Goal: Task Accomplishment & Management: Use online tool/utility

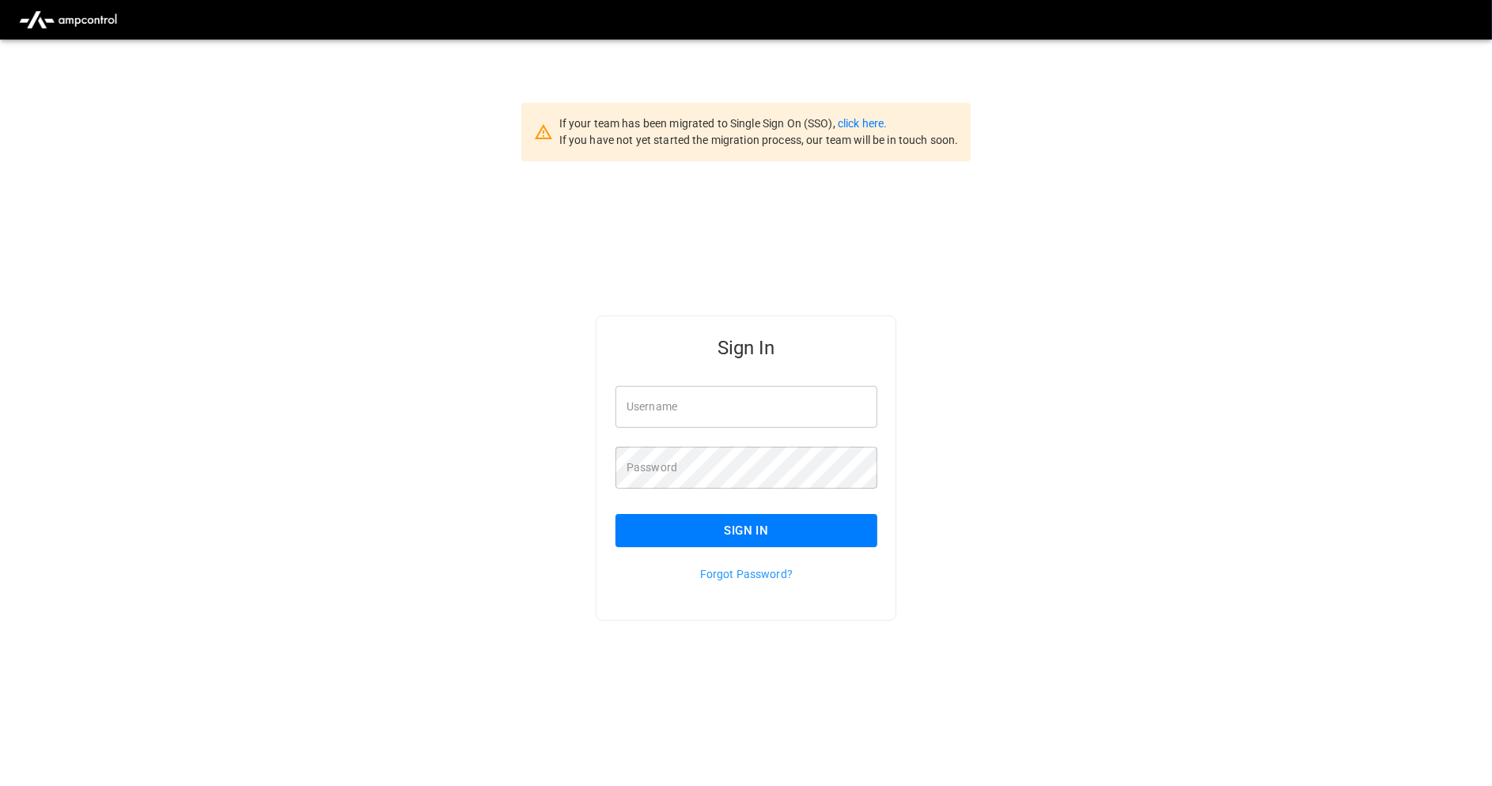
type input "**********"
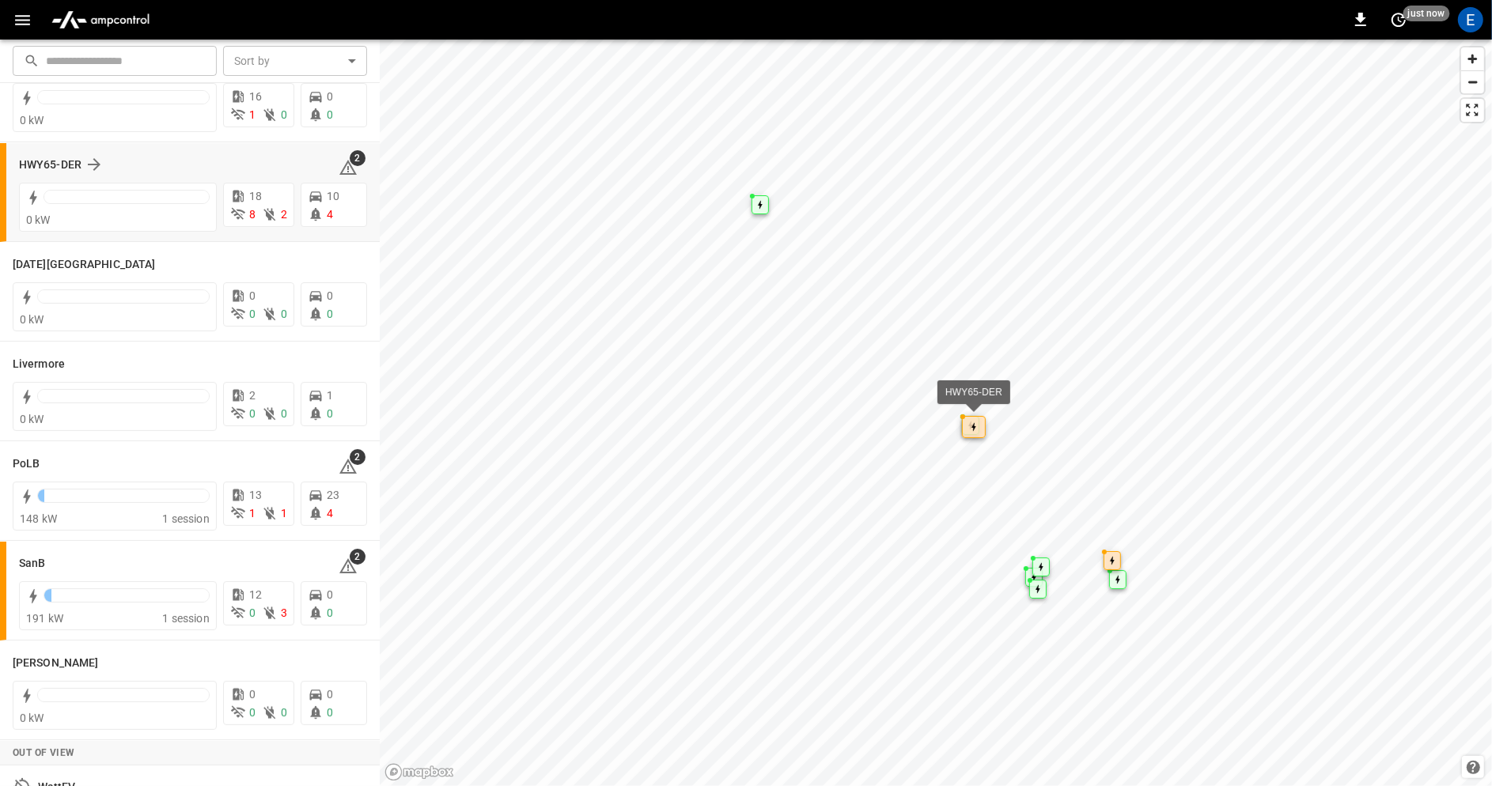
scroll to position [241, 0]
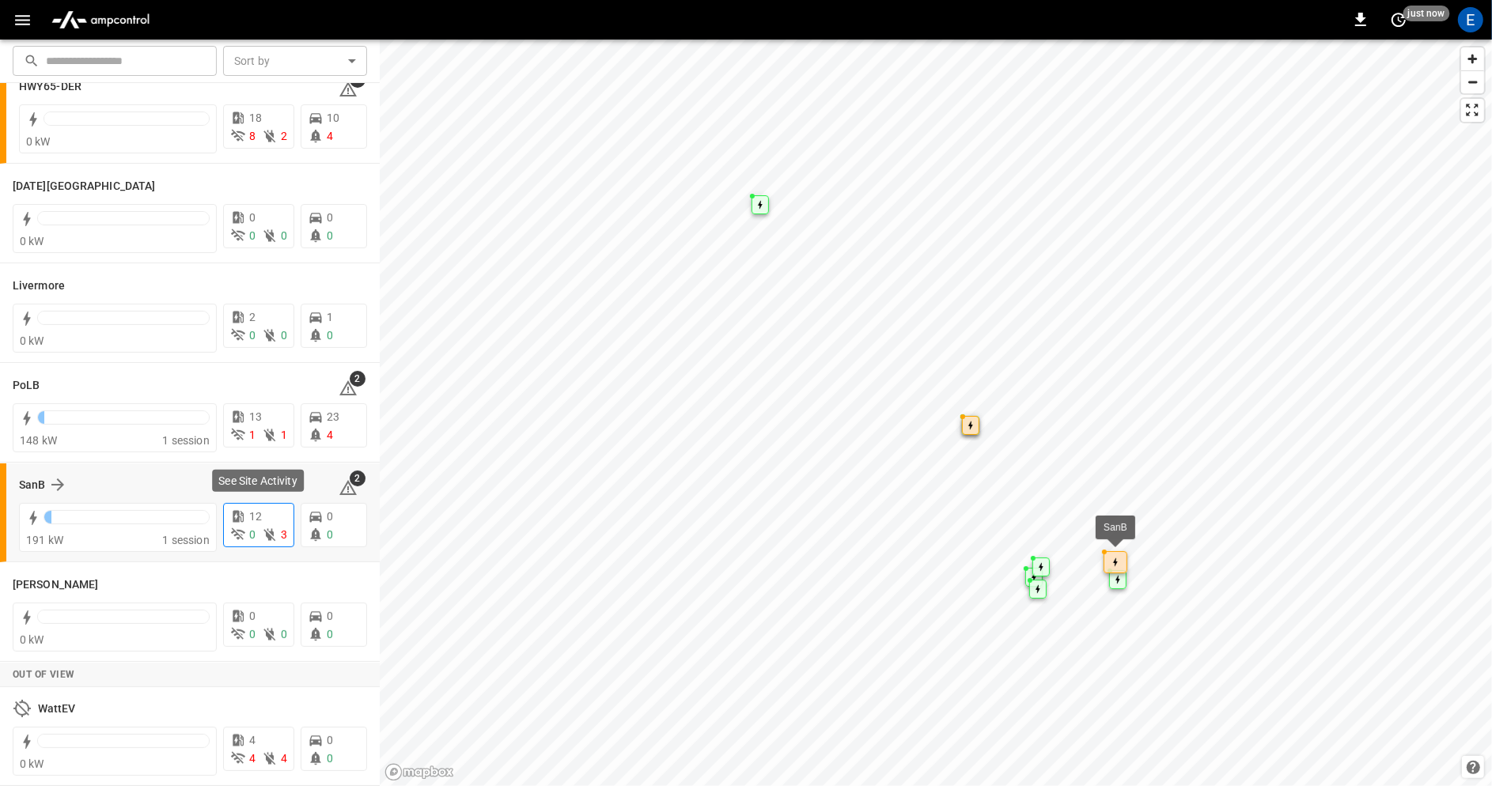
click at [269, 522] on div "12" at bounding box center [258, 517] width 57 height 17
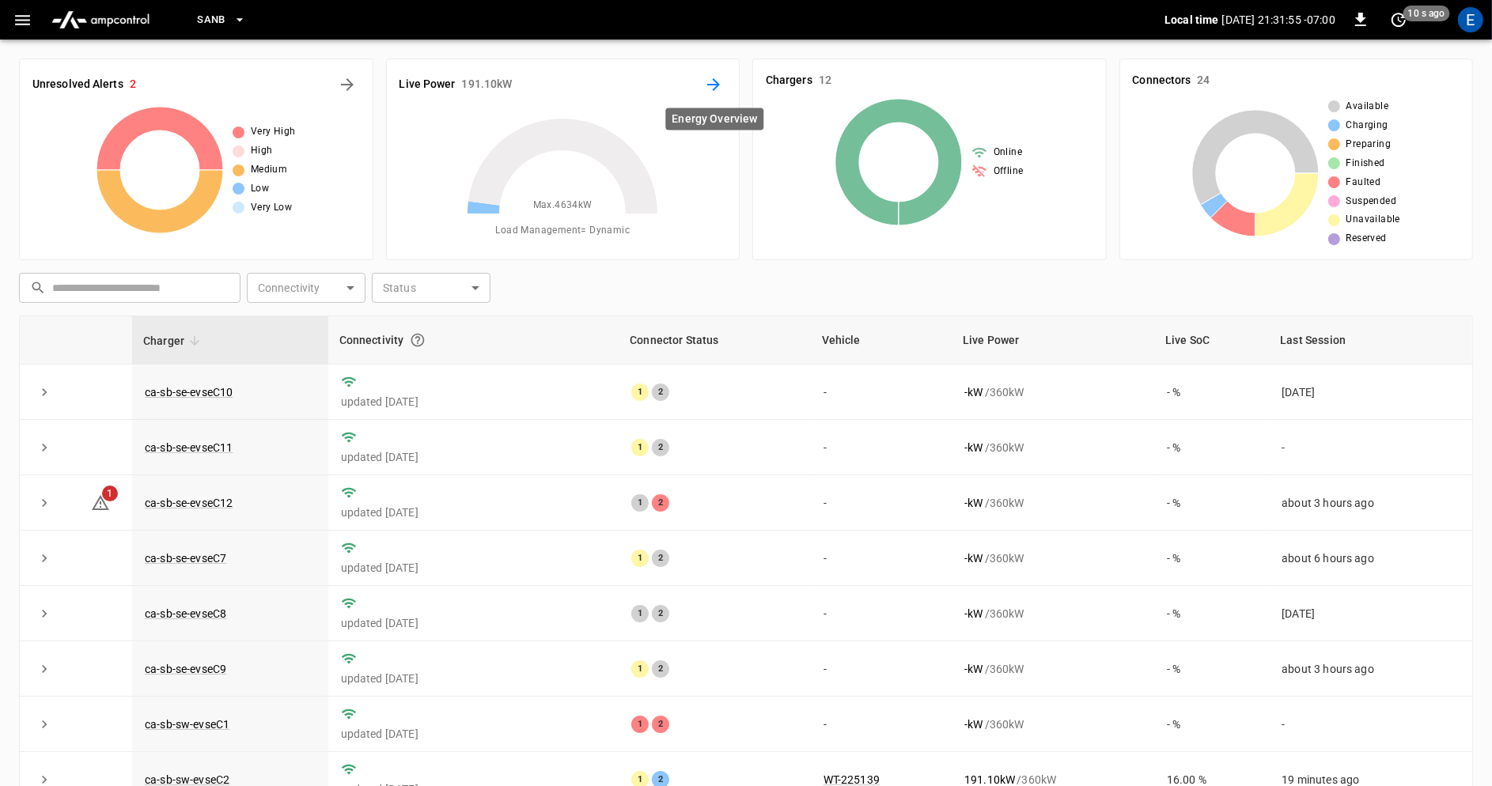
click at [715, 79] on icon "Energy Overview" at bounding box center [713, 84] width 19 height 19
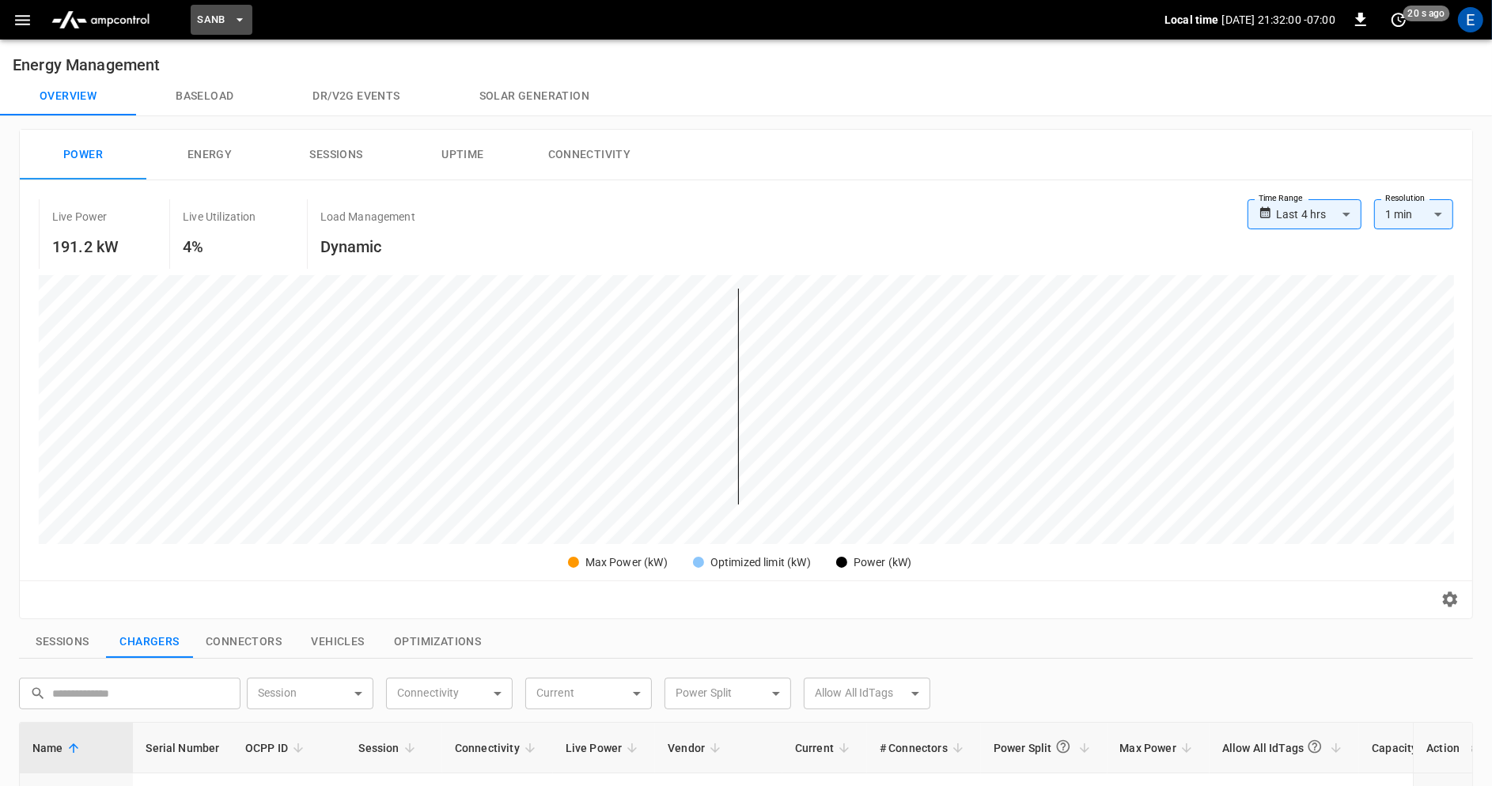
click at [241, 23] on icon "button" at bounding box center [240, 20] width 16 height 16
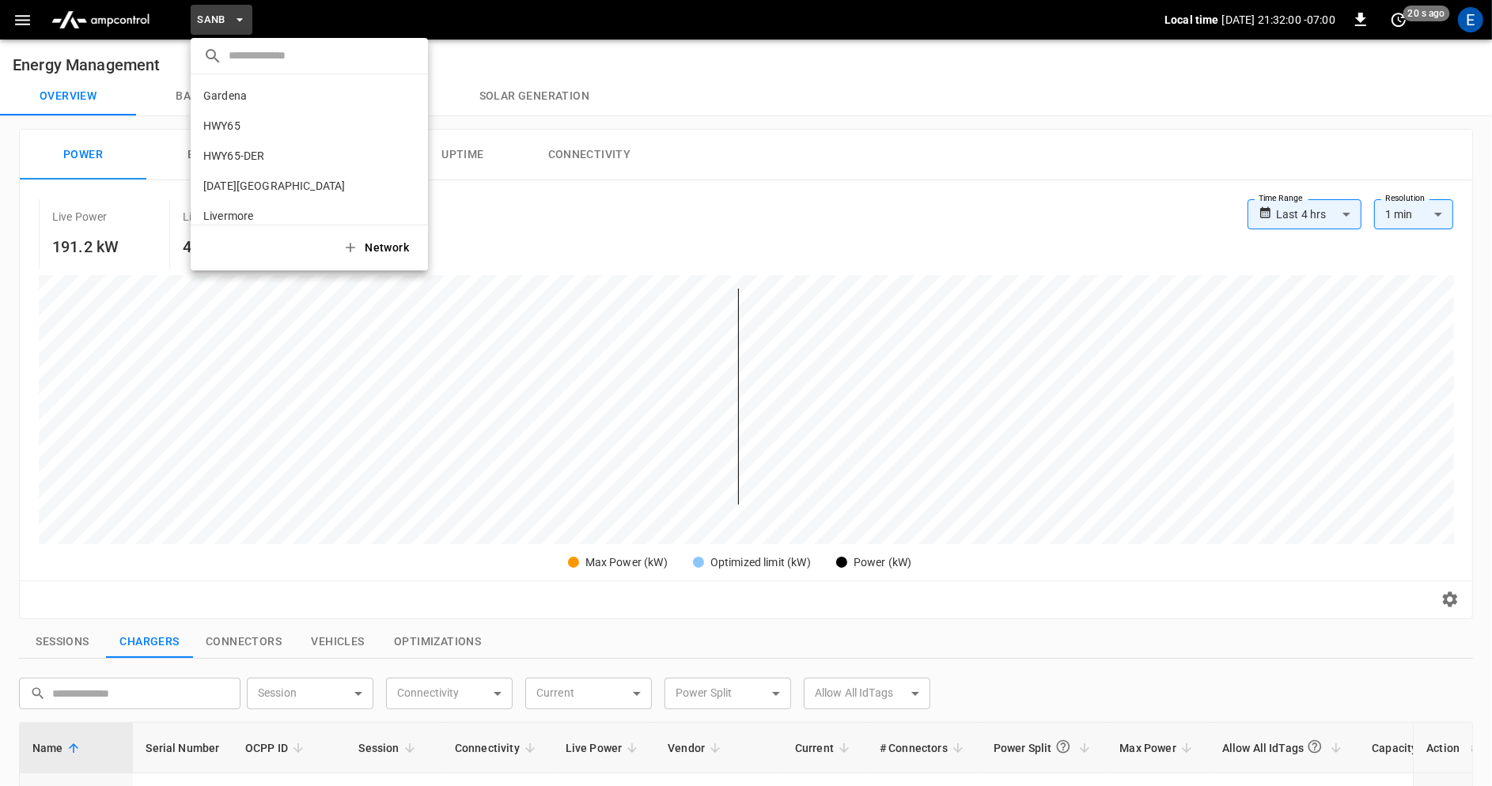
scroll to position [133, 0]
click at [408, 144] on icon "copy" at bounding box center [407, 143] width 14 height 14
